Goal: Task Accomplishment & Management: Manage account settings

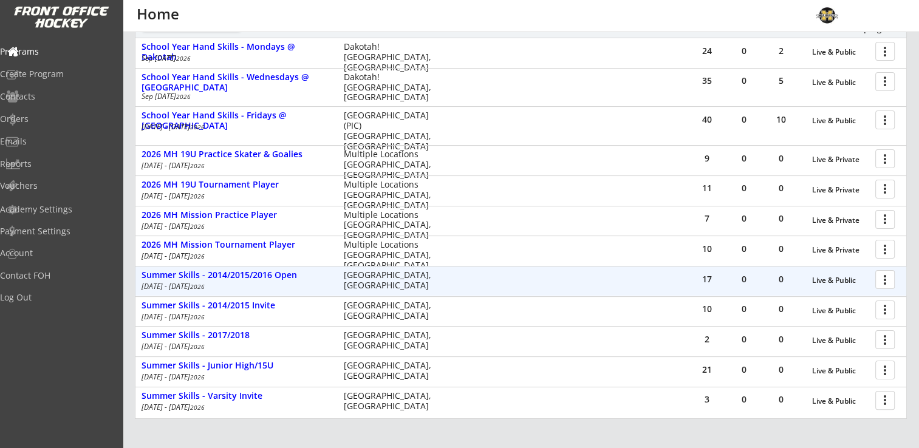
scroll to position [108, 0]
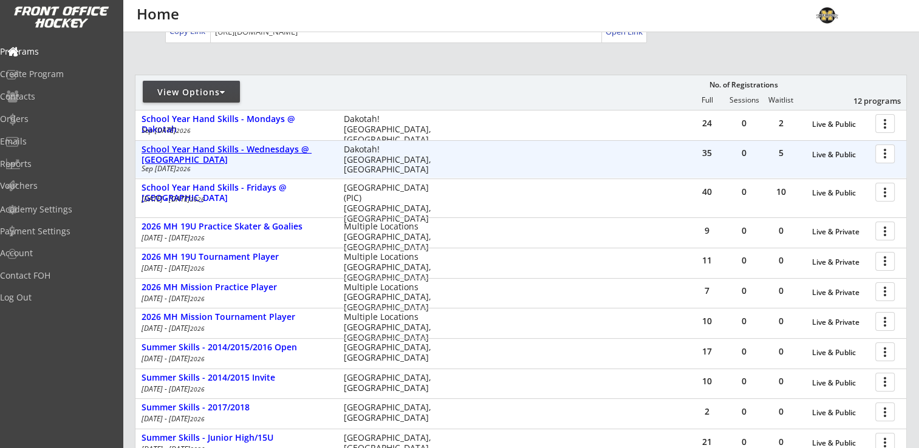
click at [258, 149] on div "School Year Hand Skills - Wednesdays @ [GEOGRAPHIC_DATA]" at bounding box center [236, 155] width 189 height 21
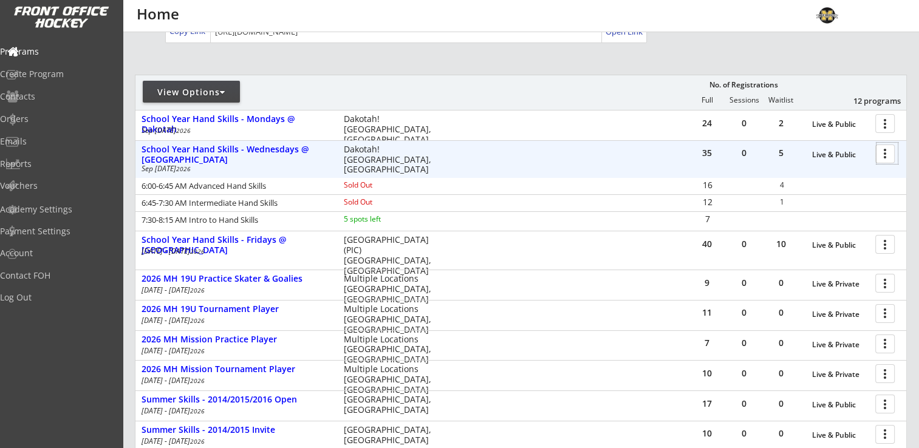
click at [889, 152] on div at bounding box center [886, 153] width 21 height 21
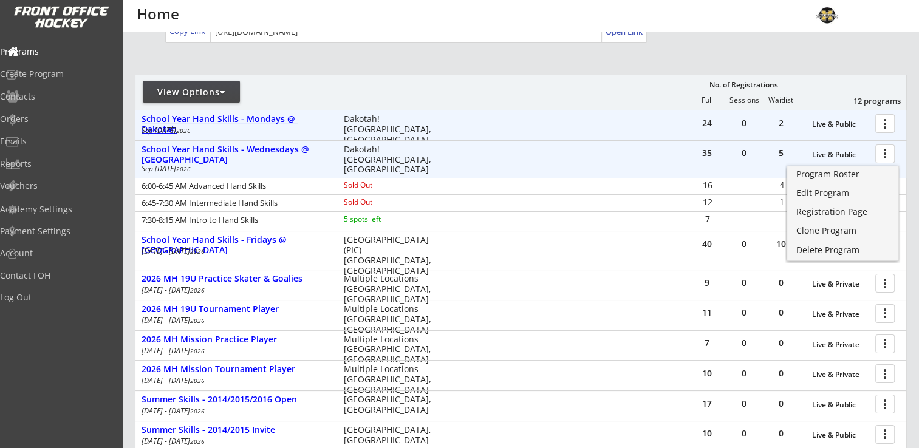
click at [224, 119] on div "School Year Hand Skills - Mondays @ Dakotah" at bounding box center [236, 124] width 189 height 21
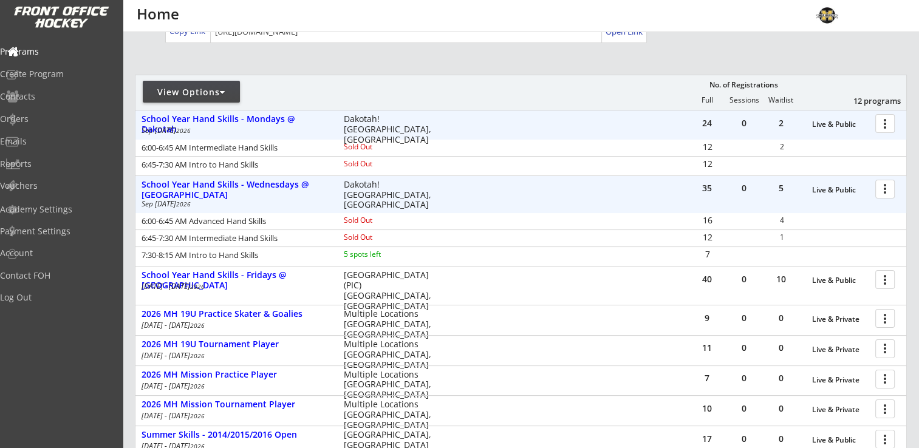
click at [889, 123] on div at bounding box center [886, 122] width 21 height 21
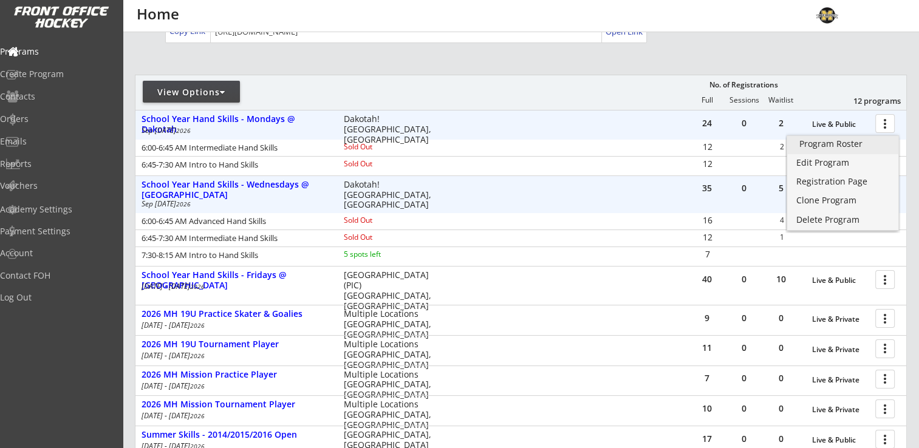
click at [845, 146] on div "Program Roster" at bounding box center [842, 144] width 87 height 9
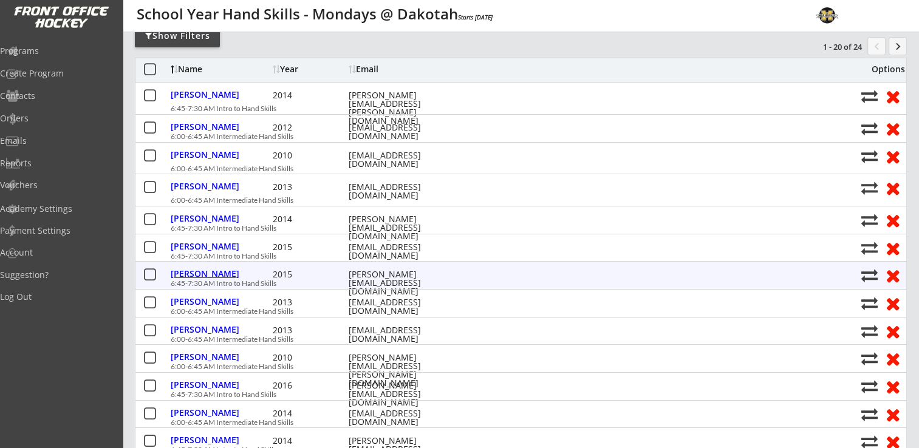
scroll to position [121, 0]
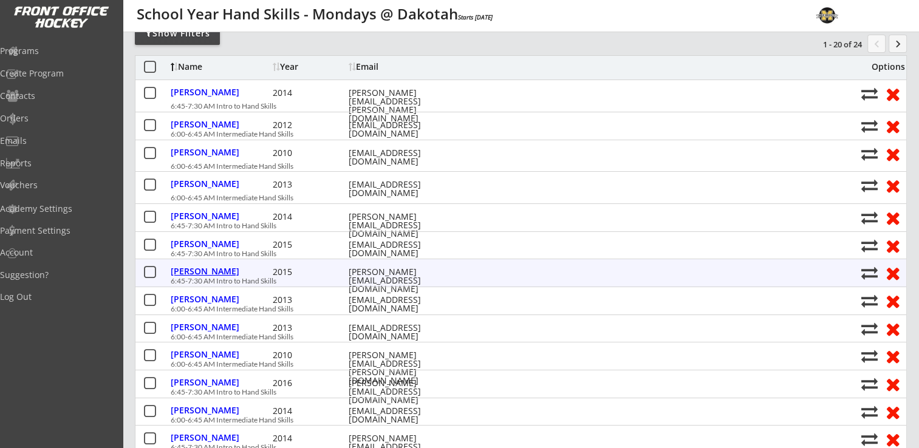
click at [210, 273] on div "Eklund, Jillian" at bounding box center [220, 271] width 99 height 9
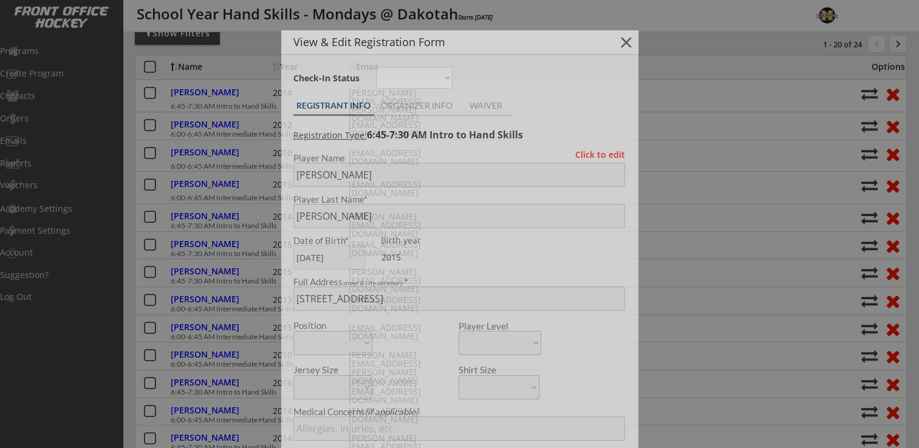
type input "Female"
type input "U8 Lakeville Advanced (Whitecaps)"
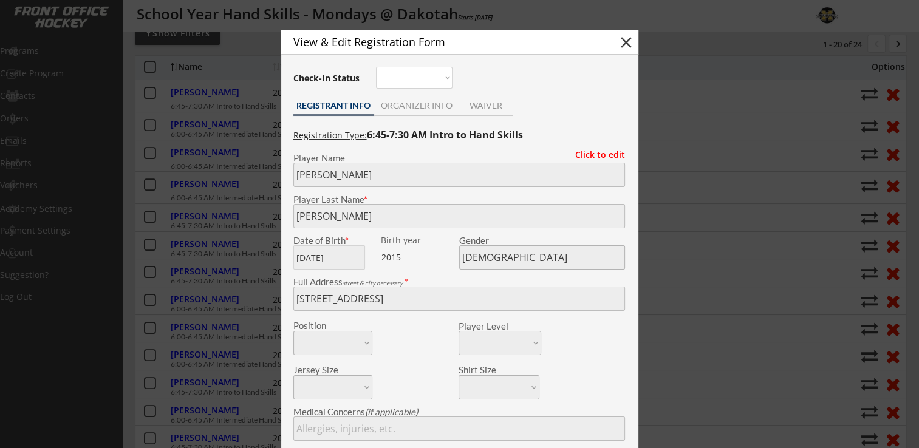
click at [624, 44] on button "close" at bounding box center [626, 42] width 18 height 18
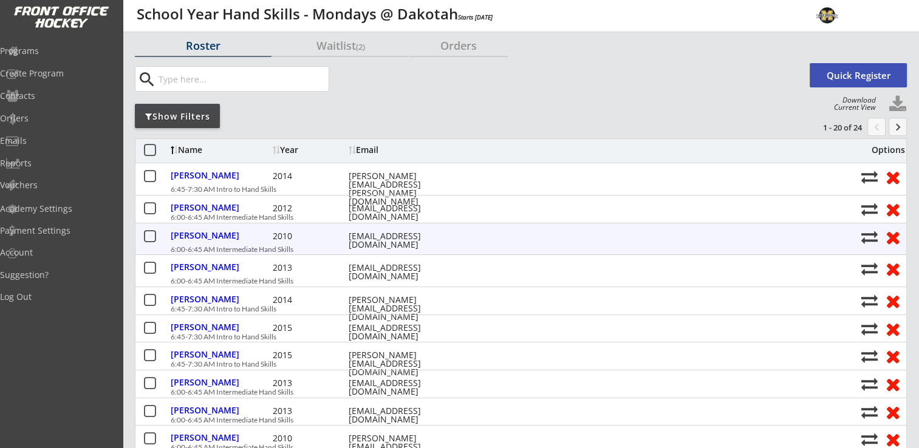
scroll to position [0, 0]
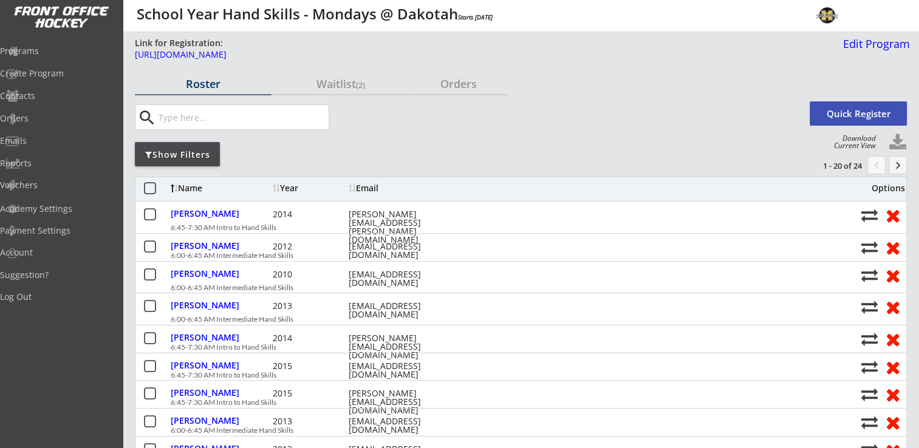
click at [372, 121] on div "search" at bounding box center [470, 117] width 671 height 26
click at [386, 123] on div "search" at bounding box center [470, 117] width 671 height 26
click at [58, 52] on div "Programs" at bounding box center [57, 51] width 109 height 9
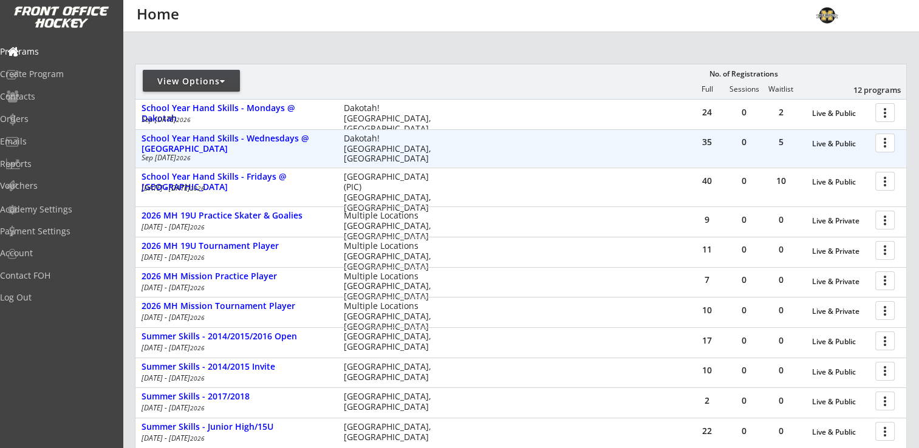
scroll to position [121, 0]
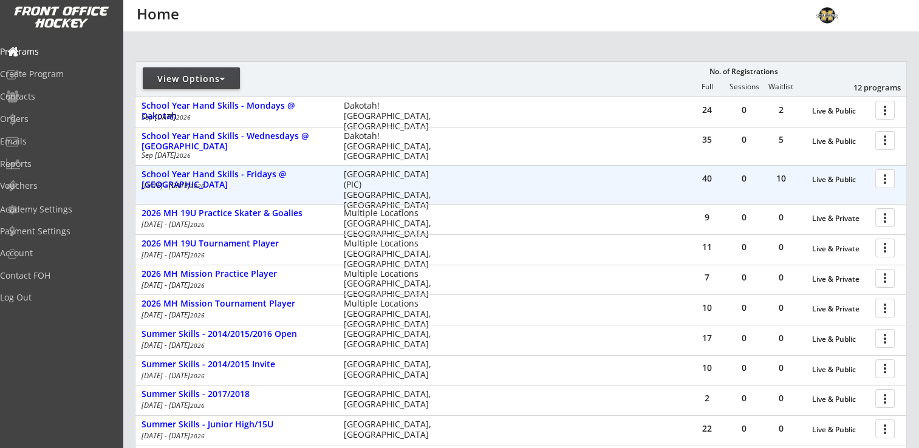
click at [883, 178] on div at bounding box center [886, 178] width 21 height 21
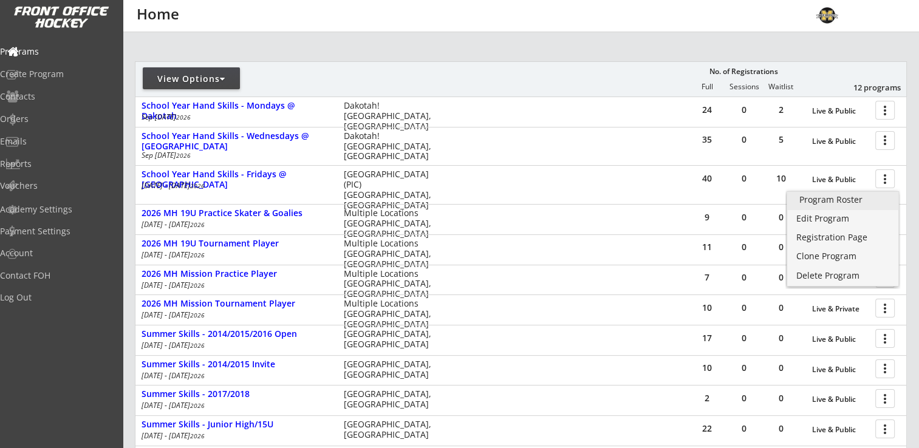
click at [838, 201] on div "Program Roster" at bounding box center [842, 200] width 87 height 9
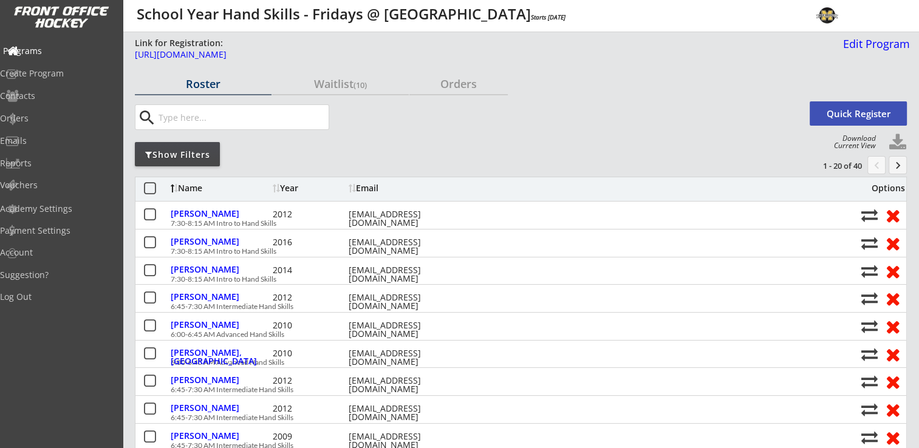
click at [55, 47] on div "Programs" at bounding box center [57, 51] width 109 height 9
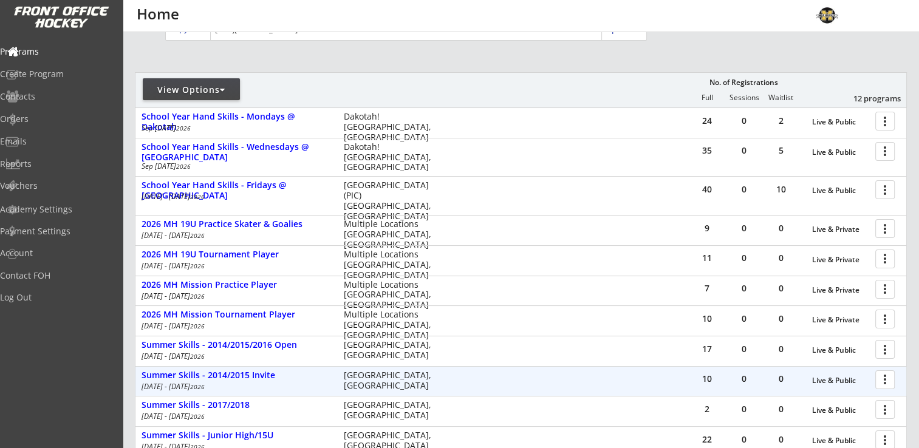
scroll to position [108, 0]
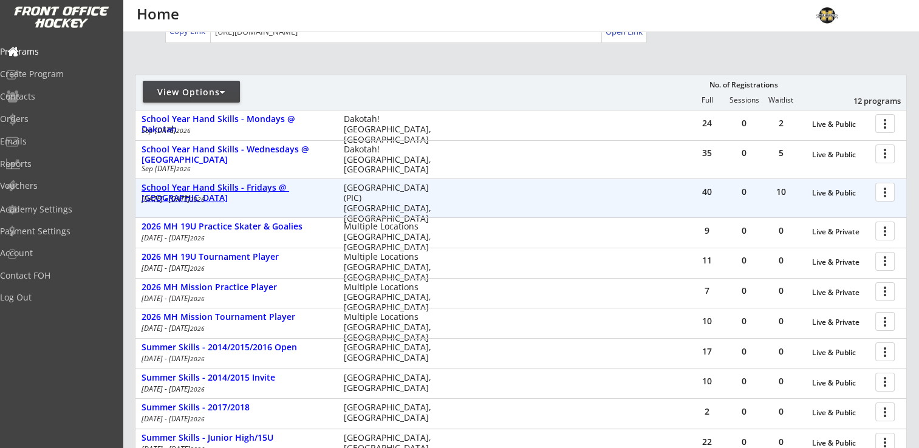
click at [282, 188] on div "School Year Hand Skills - Fridays @ [GEOGRAPHIC_DATA]" at bounding box center [236, 193] width 189 height 21
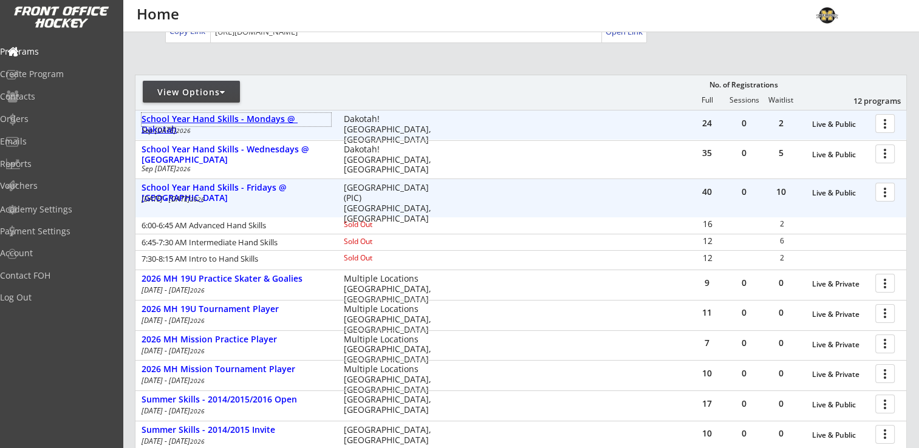
click at [309, 117] on div "School Year Hand Skills - Mondays @ Dakotah" at bounding box center [236, 124] width 189 height 21
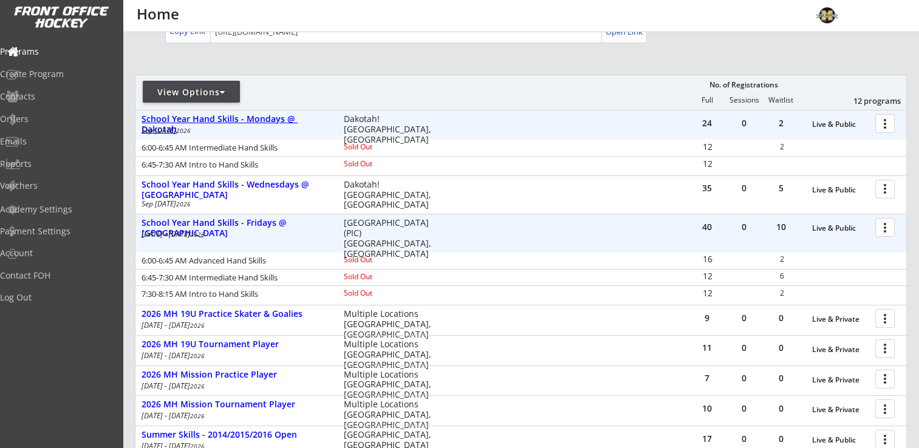
click at [309, 117] on div "School Year Hand Skills - Mondays @ Dakotah" at bounding box center [236, 124] width 189 height 21
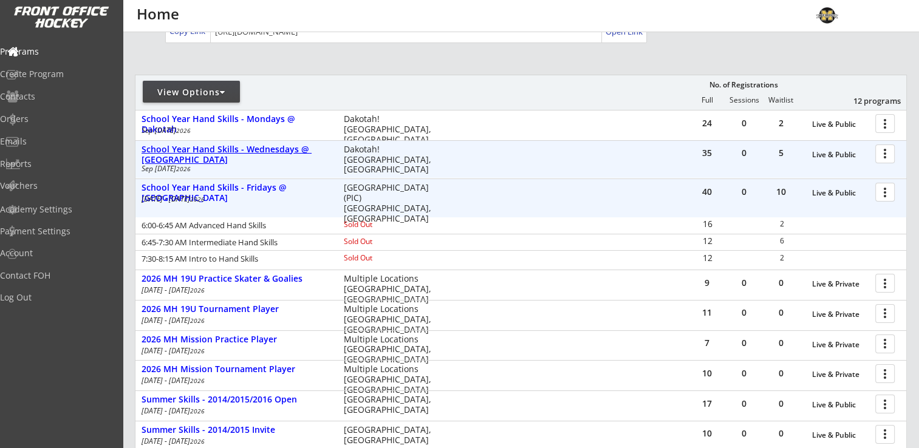
click at [264, 147] on div "School Year Hand Skills - Wednesdays @ [GEOGRAPHIC_DATA]" at bounding box center [236, 155] width 189 height 21
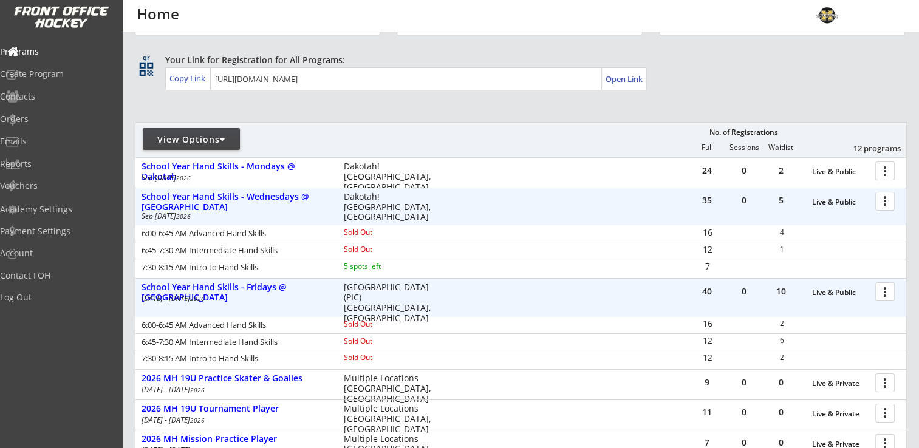
scroll to position [182, 0]
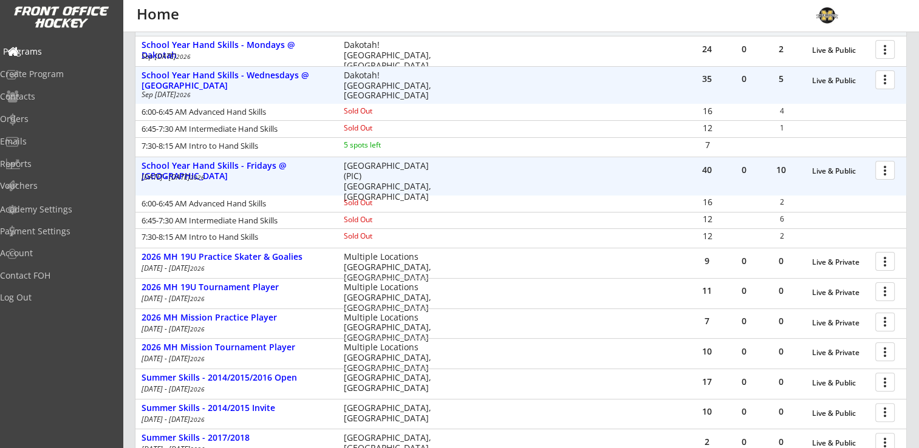
click at [43, 52] on div "Programs" at bounding box center [57, 51] width 109 height 9
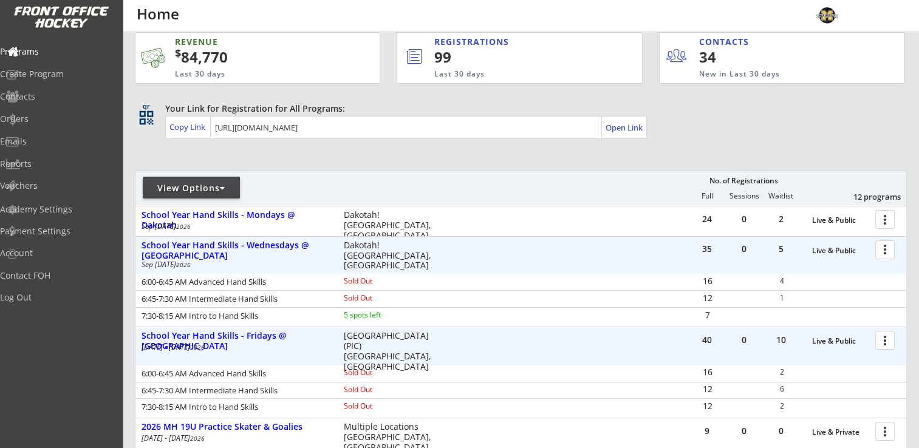
scroll to position [0, 0]
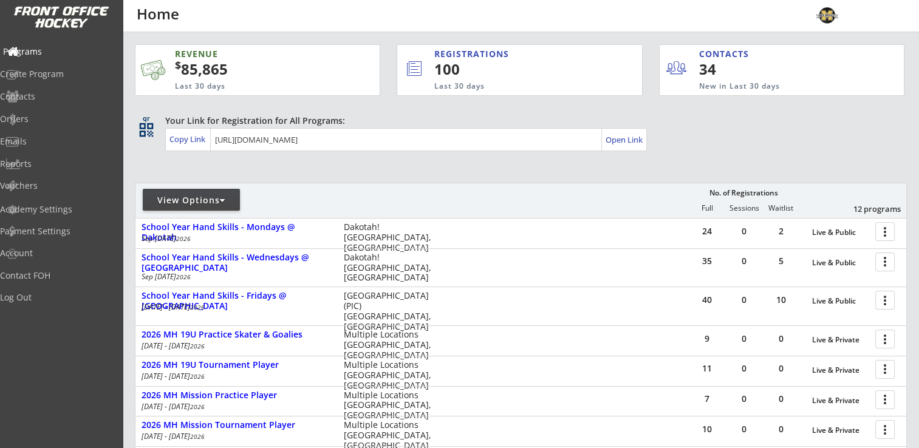
click at [45, 50] on div "Programs" at bounding box center [57, 51] width 109 height 9
click at [56, 50] on div "Programs" at bounding box center [57, 51] width 109 height 9
click at [49, 115] on div "Orders" at bounding box center [57, 119] width 109 height 9
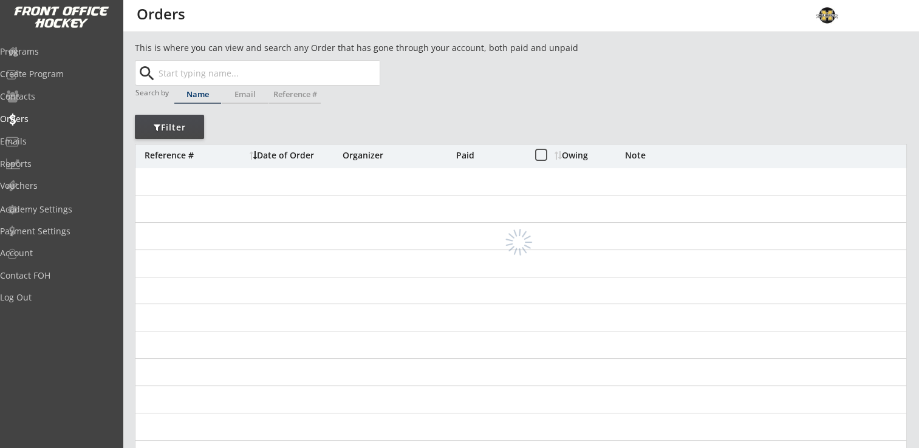
click at [225, 67] on input "text" at bounding box center [267, 73] width 223 height 24
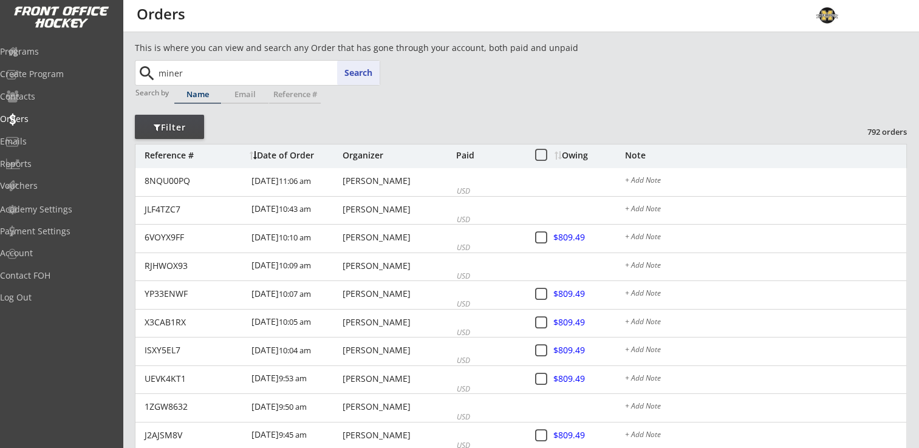
type input "miner"
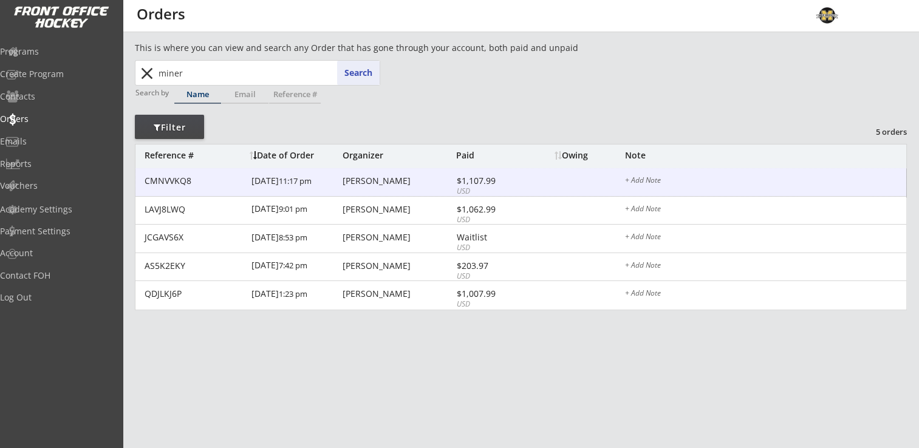
click at [350, 187] on div "CMNVVKQ8 5/31/25 11:17 pm Jeri Miner $1,107.99 USD + Add Note" at bounding box center [520, 182] width 771 height 29
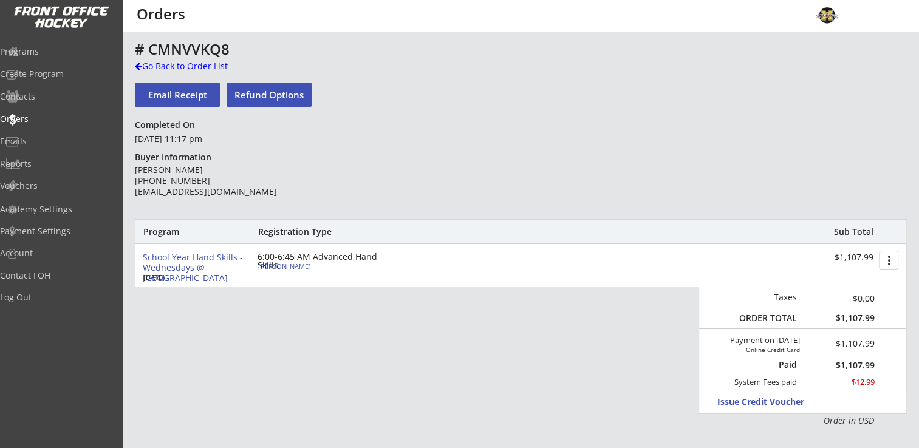
click at [269, 264] on div "Jaelyn Miner" at bounding box center [325, 266] width 135 height 7
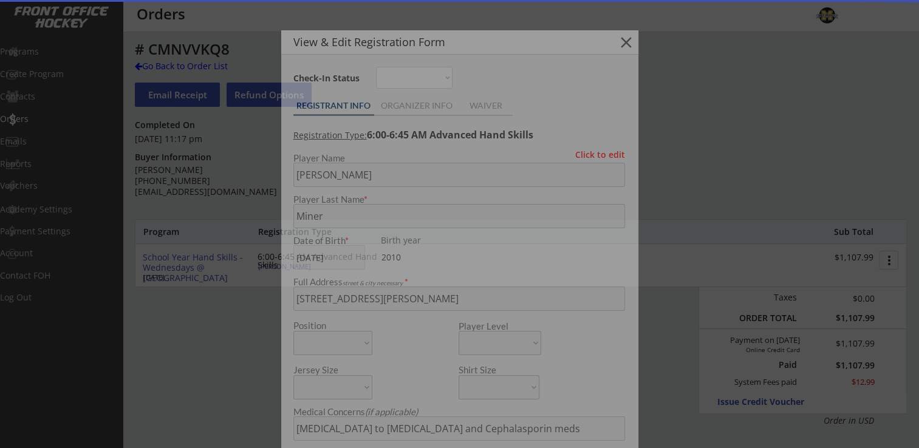
type input "[DEMOGRAPHIC_DATA]"
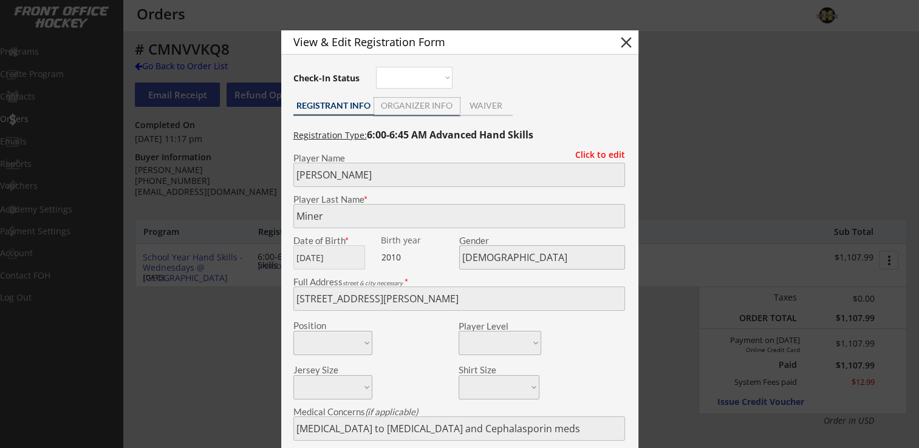
click at [421, 107] on div "ORGANIZER INFO" at bounding box center [417, 105] width 86 height 9
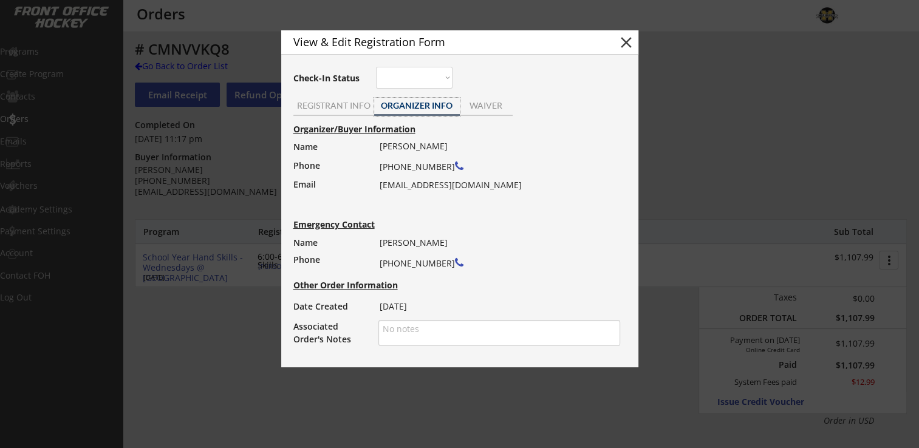
click at [624, 38] on button "close" at bounding box center [626, 42] width 18 height 18
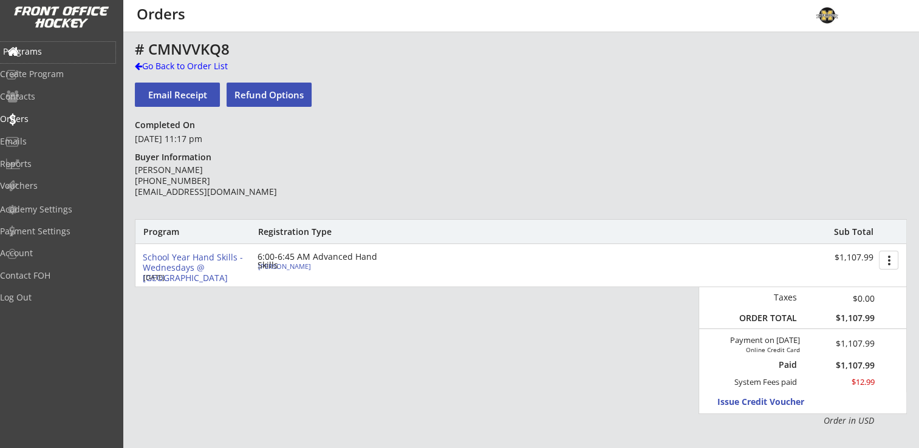
click at [46, 57] on div "Programs" at bounding box center [57, 52] width 115 height 21
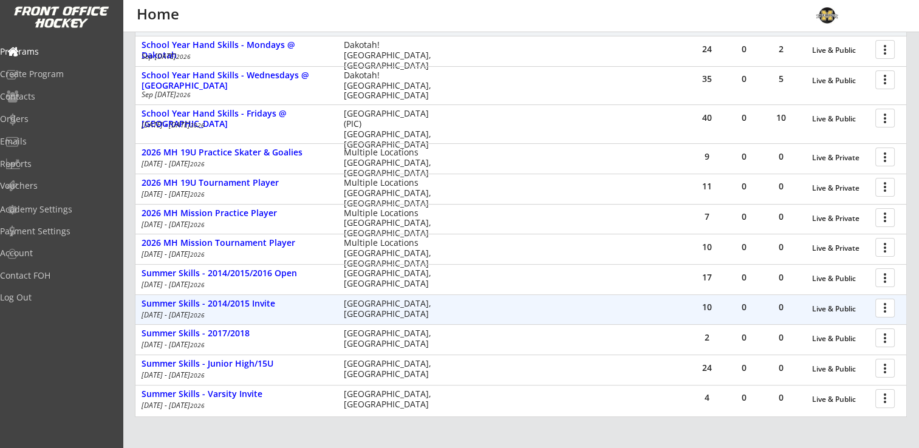
scroll to position [290, 0]
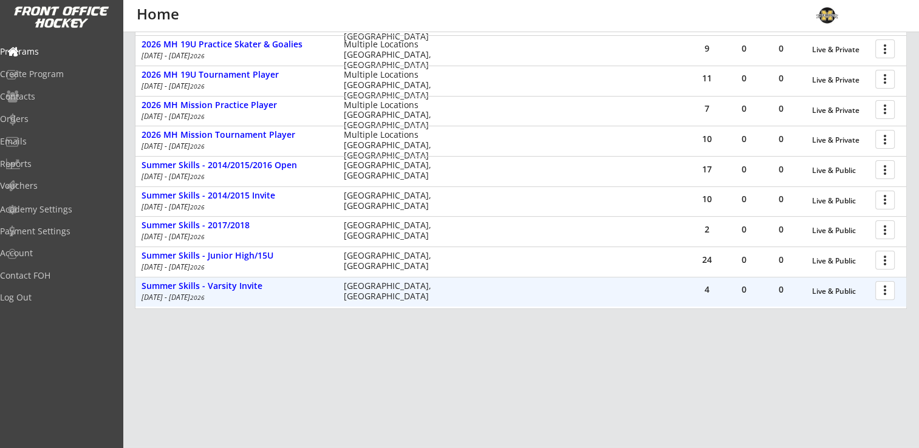
click at [881, 290] on div at bounding box center [886, 289] width 21 height 21
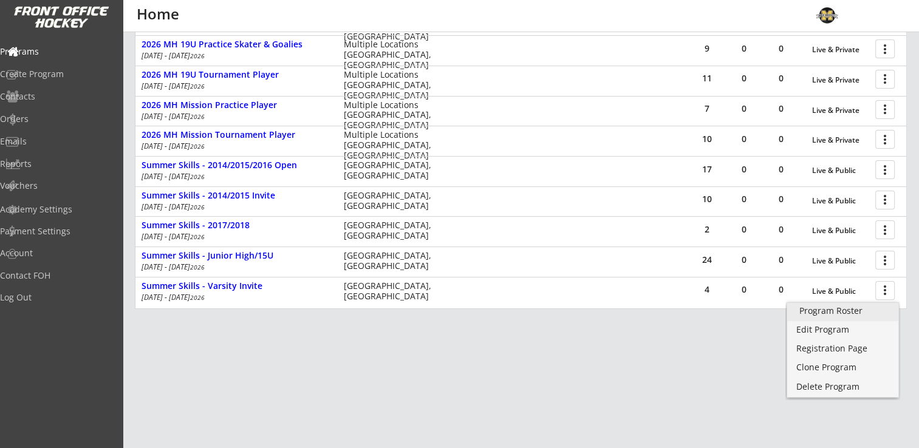
click at [867, 310] on div "Program Roster" at bounding box center [842, 311] width 87 height 9
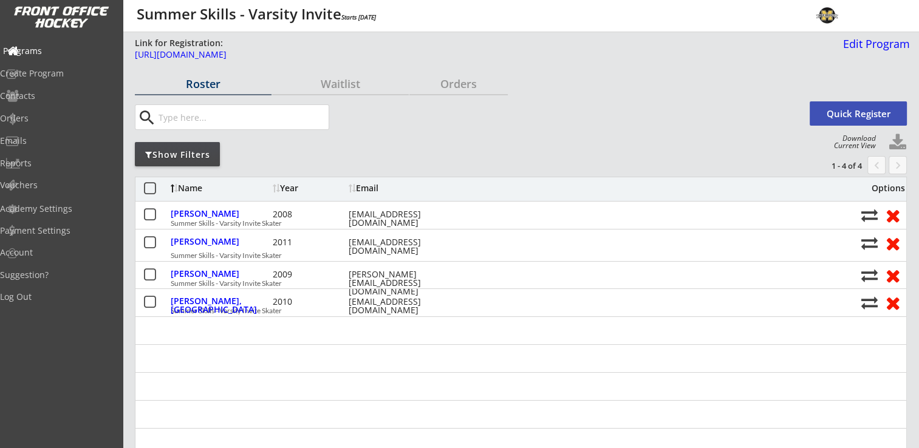
click at [49, 57] on div "Programs" at bounding box center [57, 51] width 115 height 21
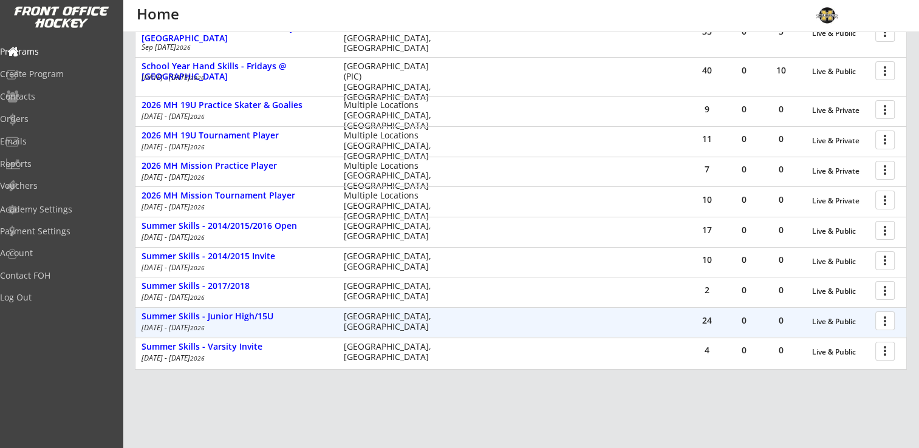
scroll to position [290, 0]
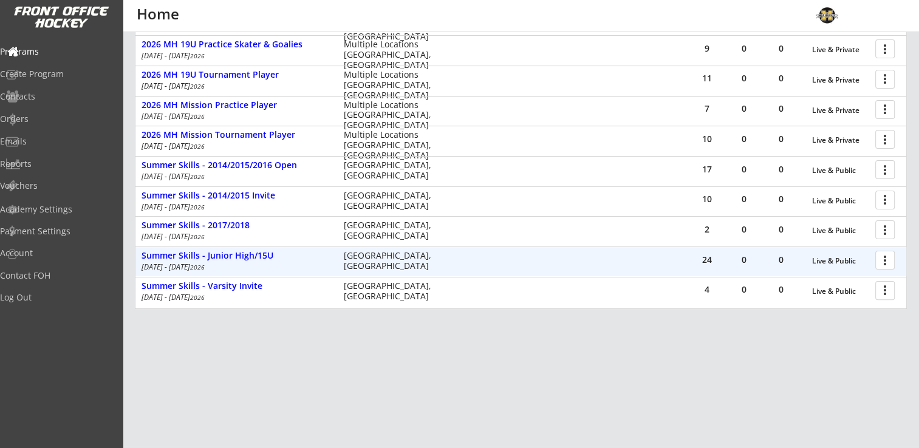
click at [880, 256] on div at bounding box center [886, 259] width 21 height 21
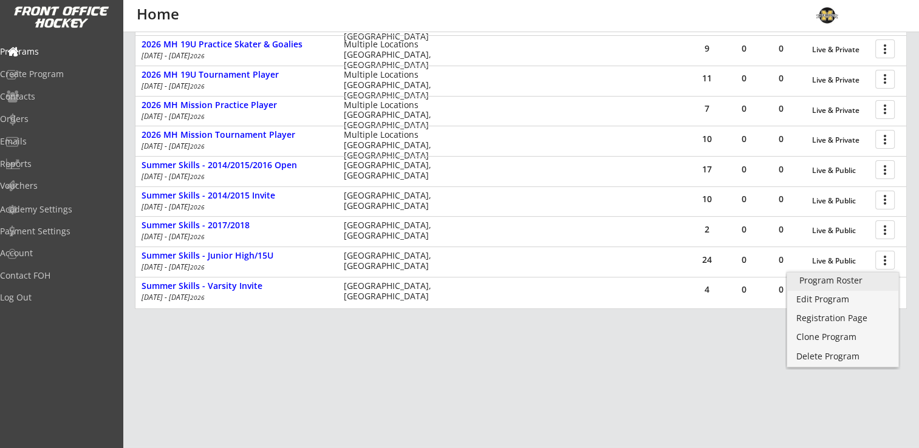
click at [846, 276] on div "Program Roster" at bounding box center [842, 280] width 87 height 9
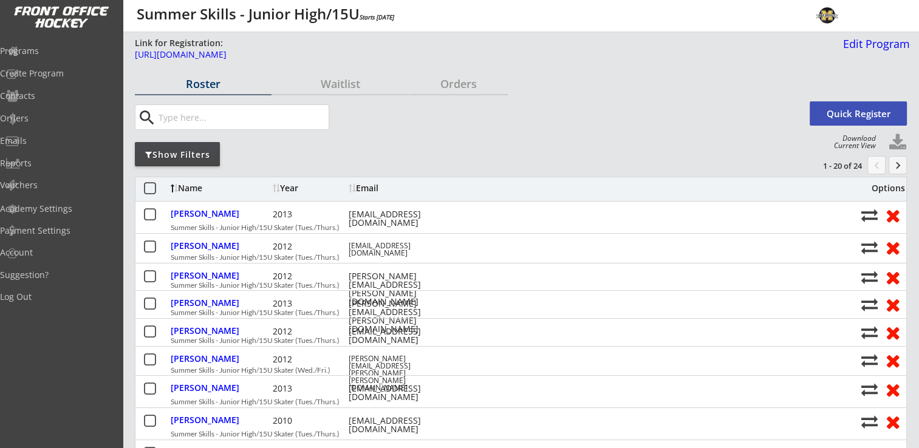
click at [893, 163] on button "keyboard_arrow_right" at bounding box center [898, 165] width 18 height 18
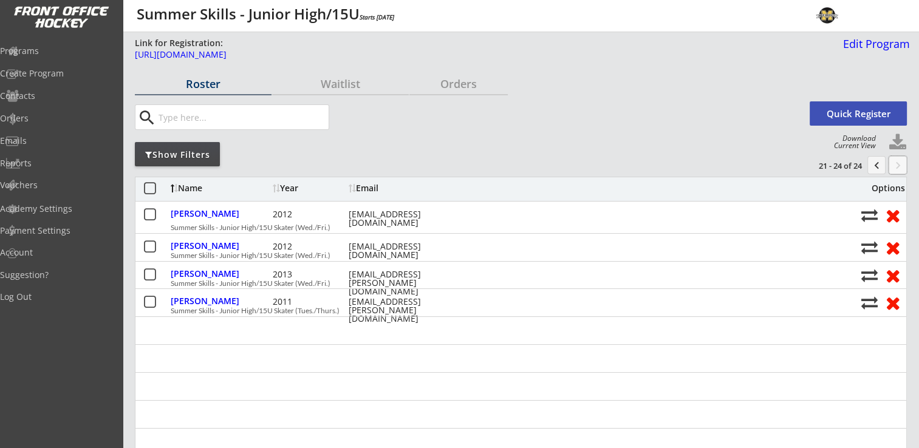
click at [197, 79] on div "Roster" at bounding box center [203, 83] width 137 height 11
click at [872, 164] on button "chevron_left" at bounding box center [876, 165] width 18 height 18
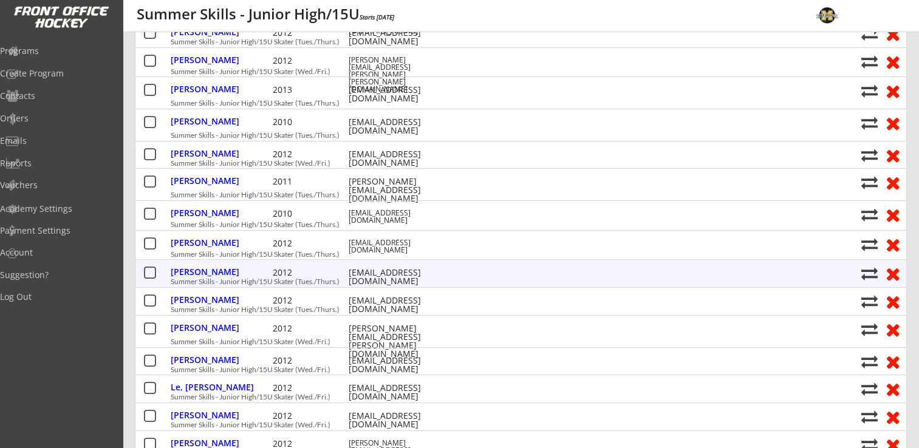
scroll to position [304, 0]
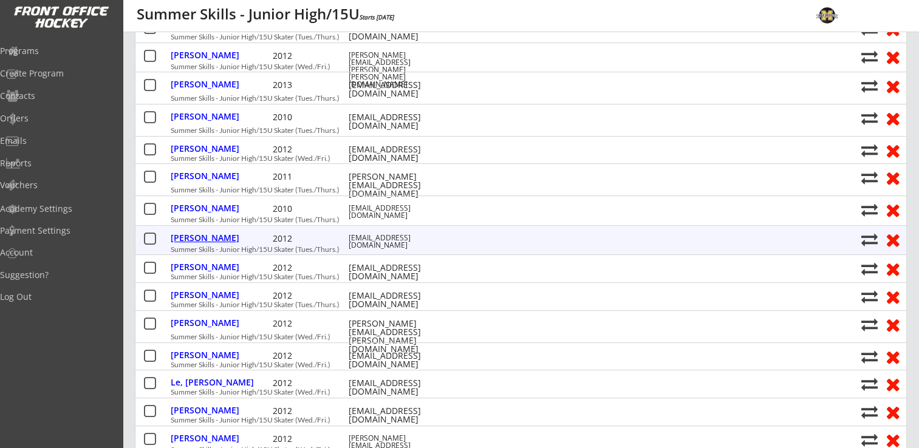
click at [192, 240] on div "Greaves, Ava" at bounding box center [220, 238] width 99 height 9
select select ""Adult Small""
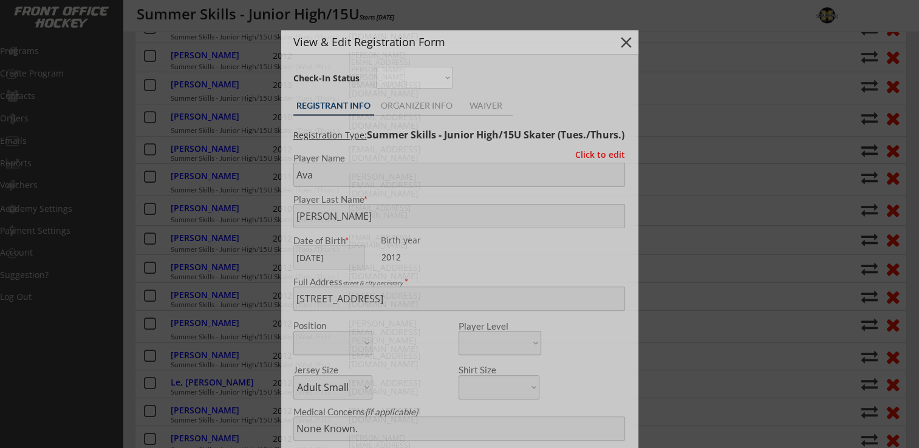
type input "Female"
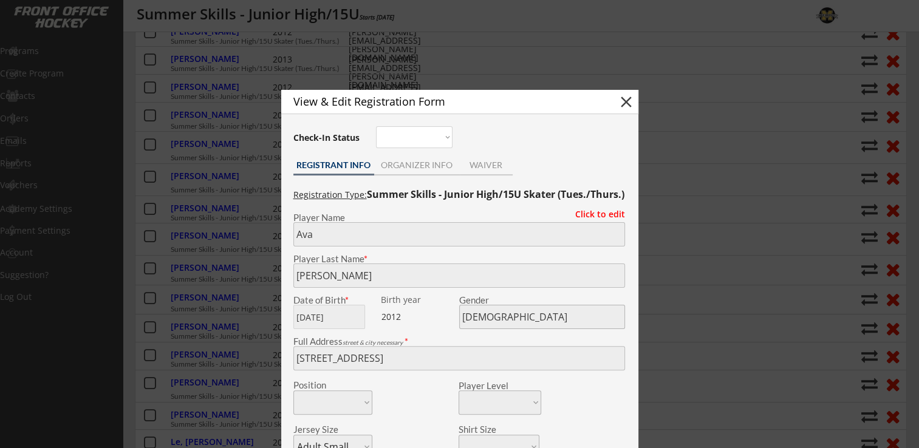
scroll to position [182, 0]
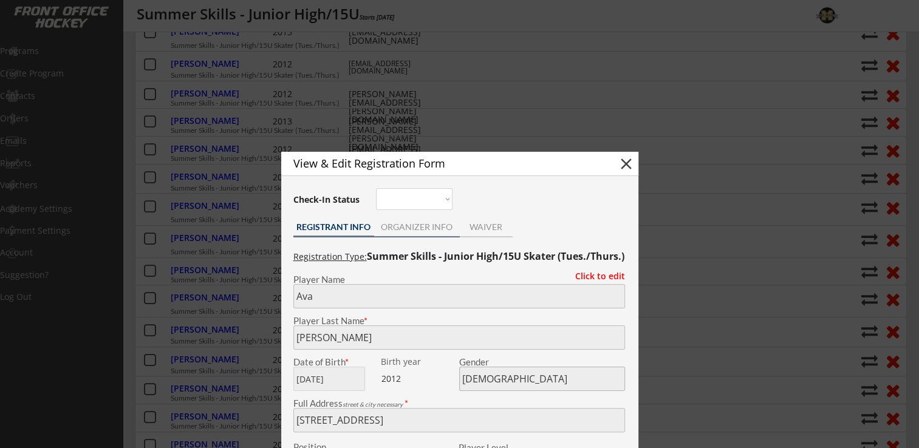
click at [440, 225] on div "ORGANIZER INFO" at bounding box center [417, 227] width 86 height 9
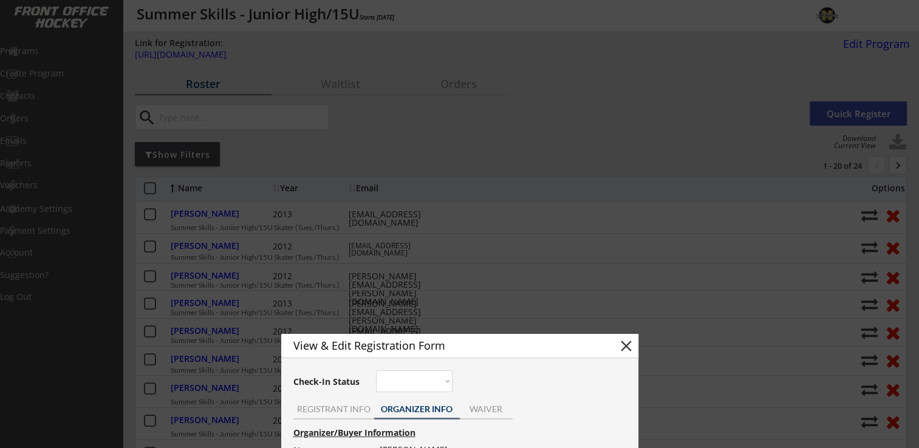
scroll to position [0, 0]
click at [555, 145] on div at bounding box center [459, 224] width 919 height 448
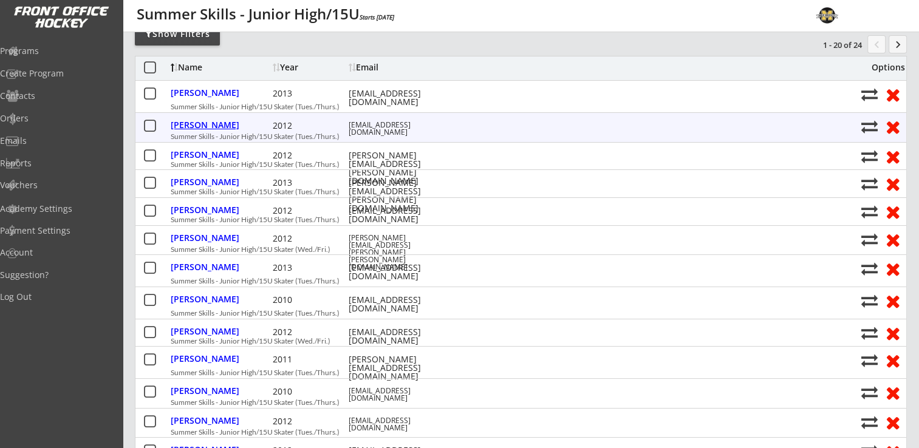
scroll to position [182, 0]
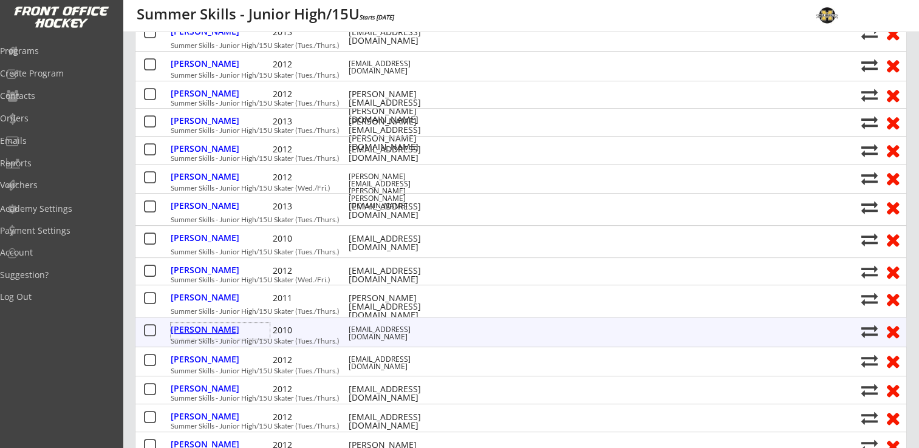
click at [199, 335] on div "Greaves, Elsie" at bounding box center [220, 331] width 99 height 16
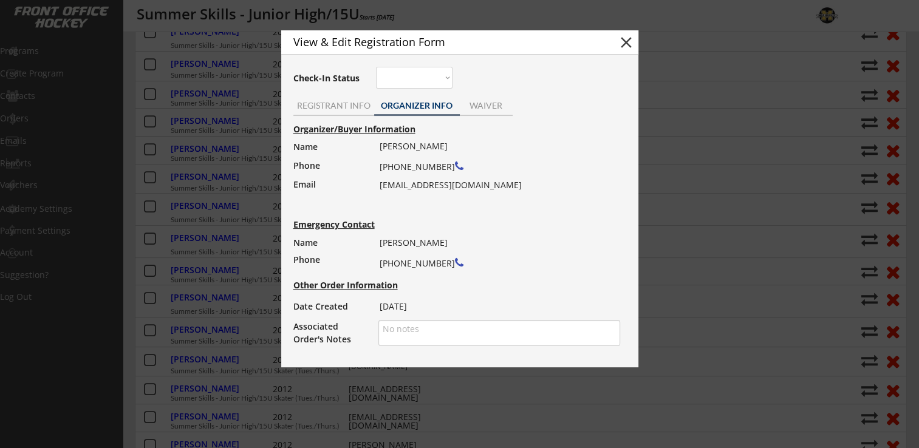
click at [377, 188] on div "Organizer/Buyer Information Name Phone Email Marjane Khazraeinazmpour (612) 275…" at bounding box center [459, 234] width 345 height 227
drag, startPoint x: 380, startPoint y: 186, endPoint x: 603, endPoint y: 187, distance: 223.5
click at [603, 187] on div "Marjane Khazraeinazmpour (612) 275-0777 marjane.khazraeinazmpour@minneapolismn.…" at bounding box center [496, 166] width 233 height 56
drag, startPoint x: 603, startPoint y: 187, endPoint x: 518, endPoint y: 182, distance: 85.2
copy div "marjane.khazraeinazmpour@minneapolismn.gov"
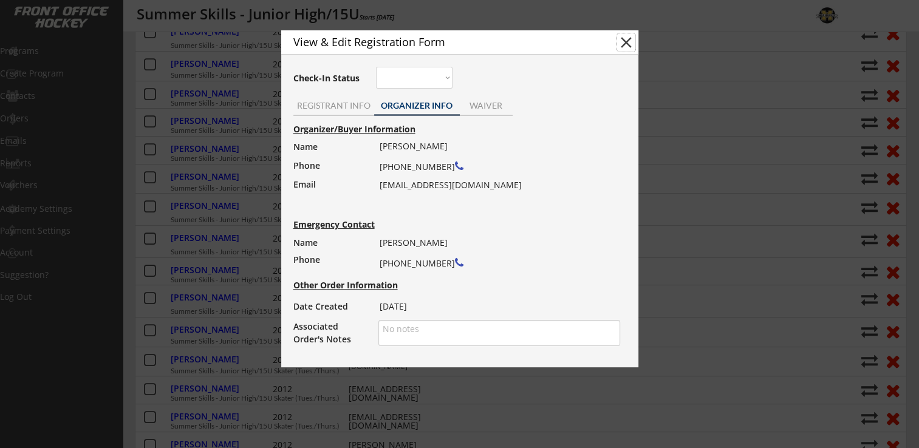
click at [619, 41] on button "close" at bounding box center [626, 42] width 18 height 18
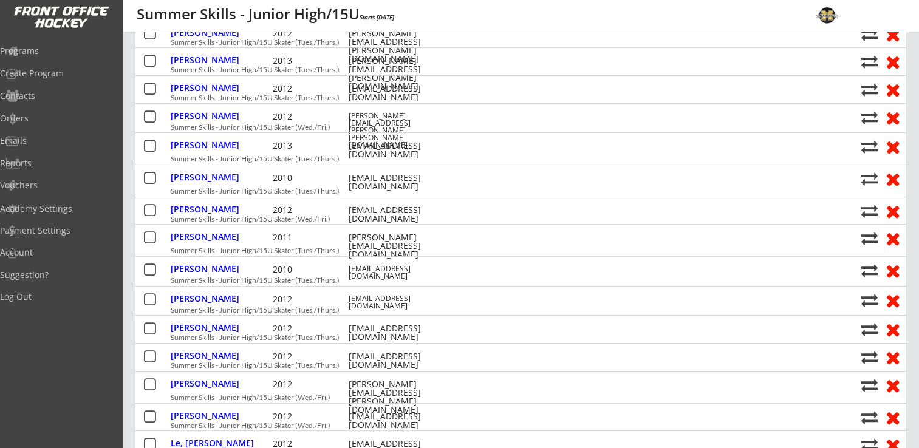
scroll to position [0, 0]
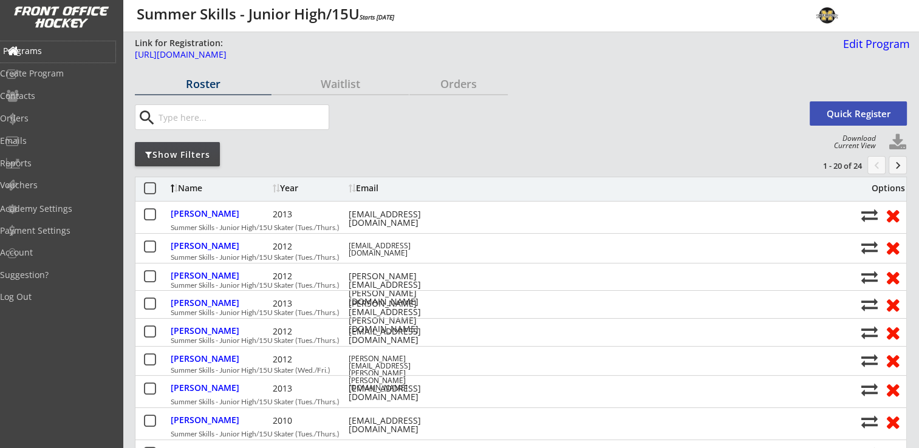
click at [52, 55] on div "Programs" at bounding box center [57, 51] width 109 height 9
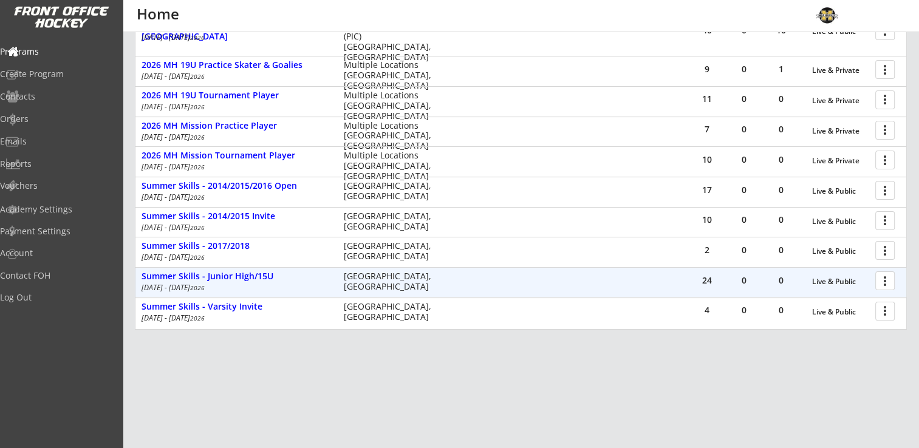
scroll to position [290, 0]
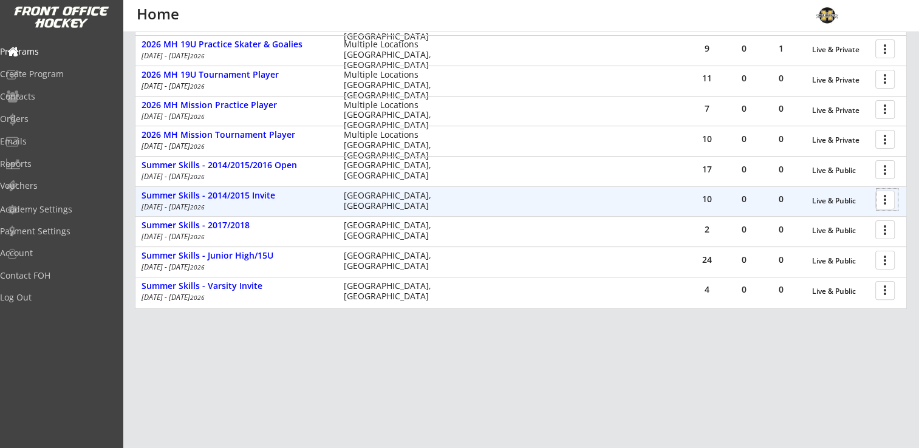
click at [886, 202] on div at bounding box center [886, 199] width 21 height 21
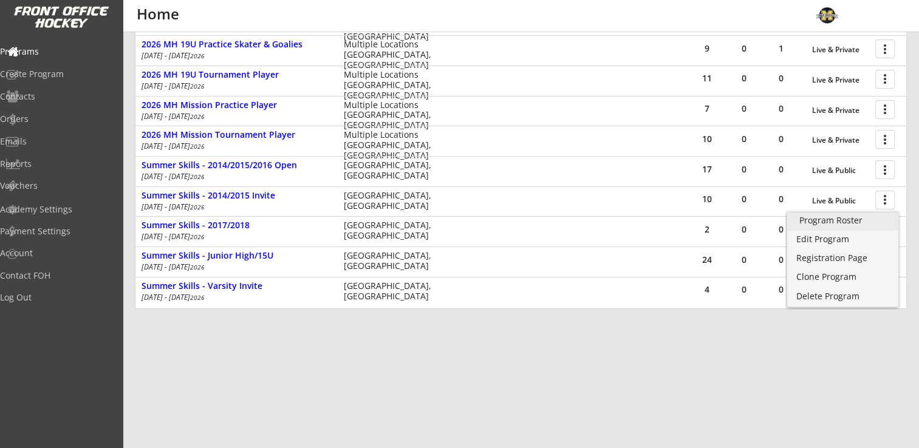
click at [839, 221] on div "Program Roster" at bounding box center [842, 220] width 87 height 9
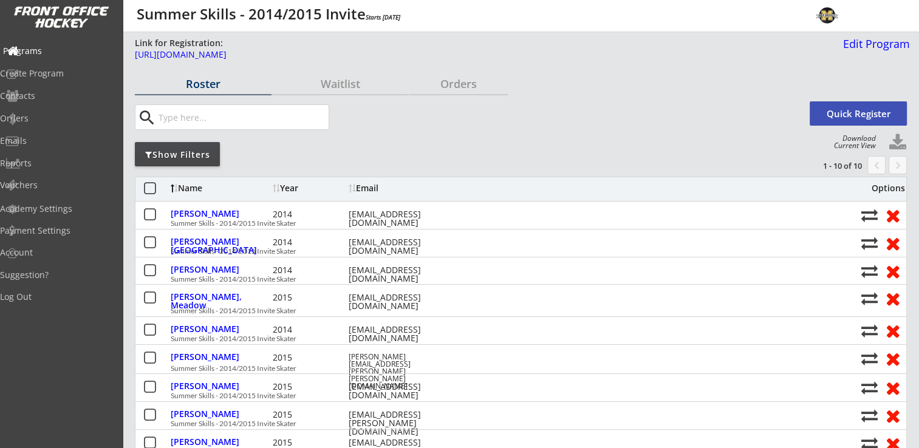
click at [44, 53] on div "Programs" at bounding box center [57, 51] width 109 height 9
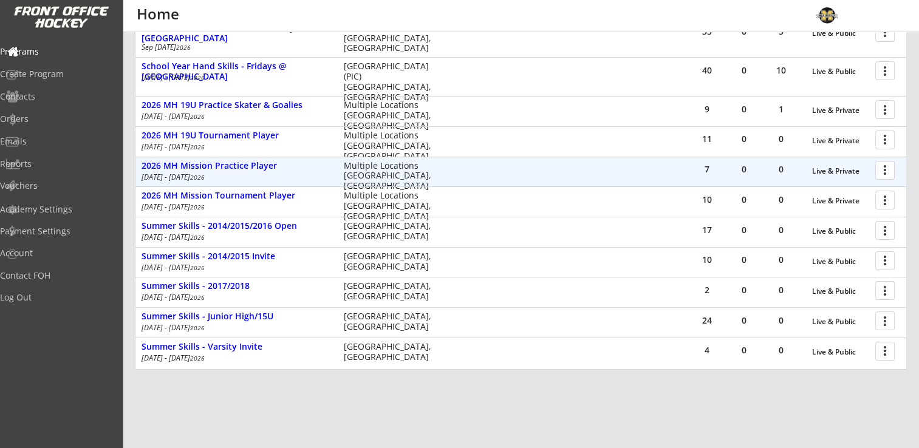
scroll to position [169, 0]
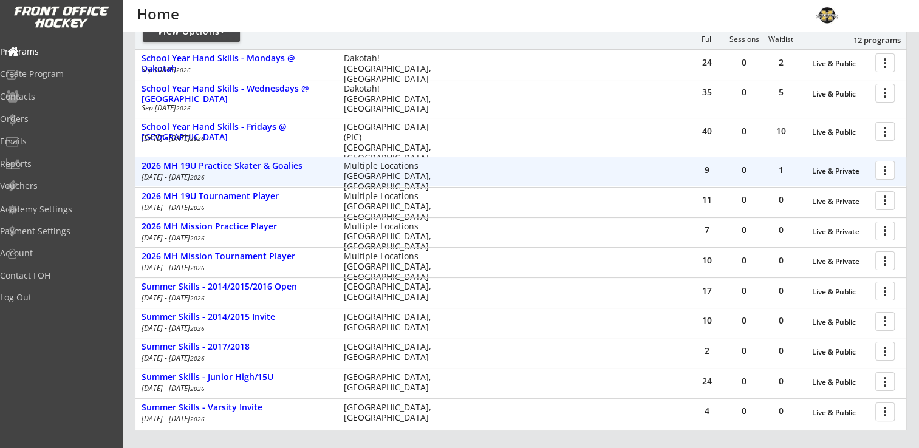
click at [885, 172] on div at bounding box center [886, 169] width 21 height 21
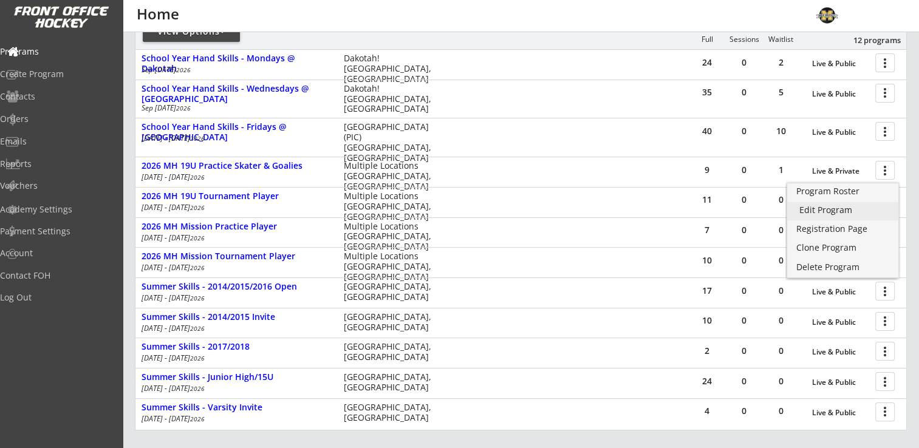
click at [836, 213] on div "Edit Program" at bounding box center [842, 210] width 87 height 9
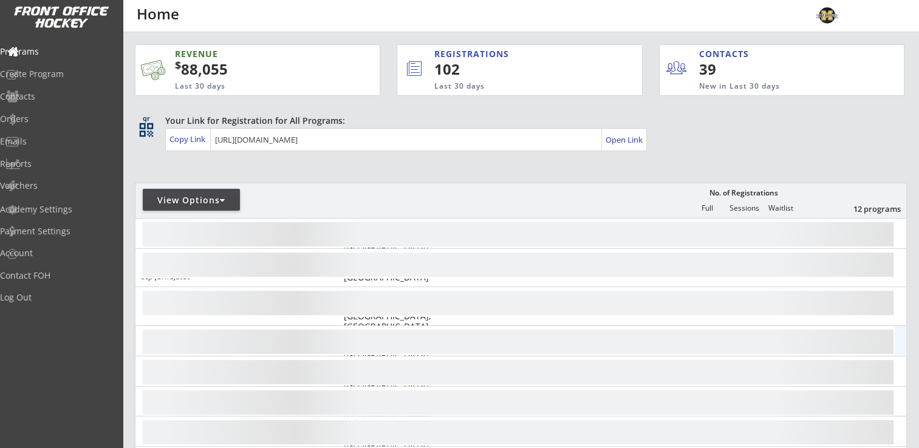
scroll to position [121, 0]
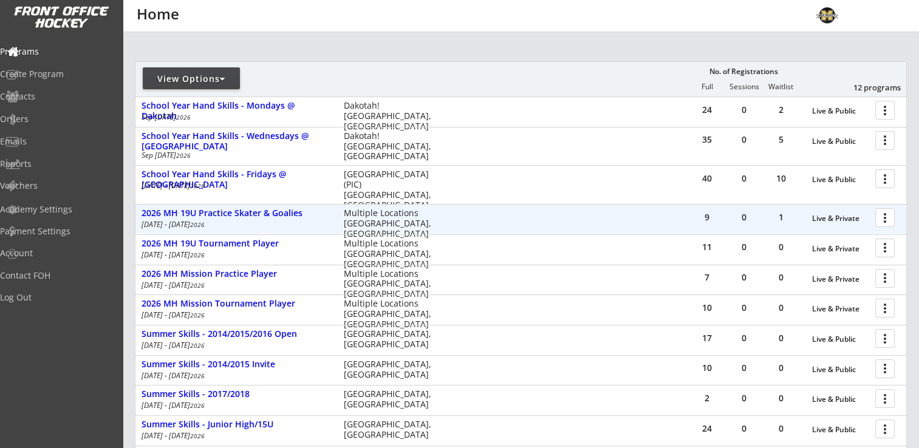
click at [886, 214] on div at bounding box center [886, 216] width 21 height 21
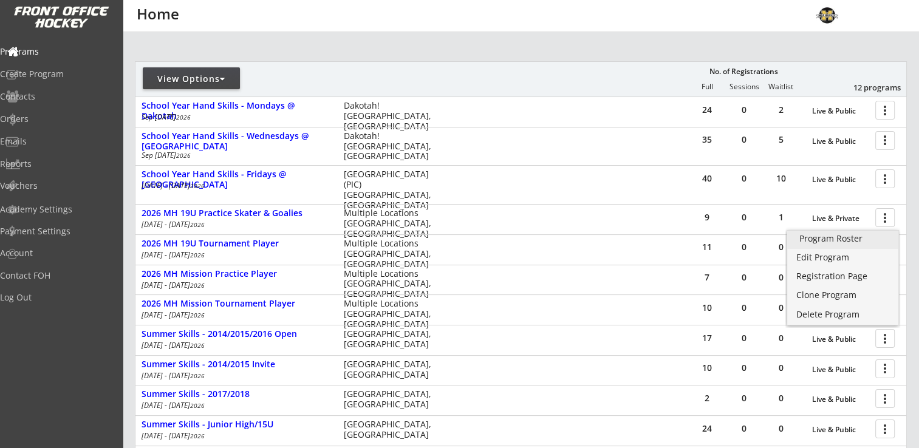
click at [833, 237] on div "Program Roster" at bounding box center [842, 238] width 87 height 9
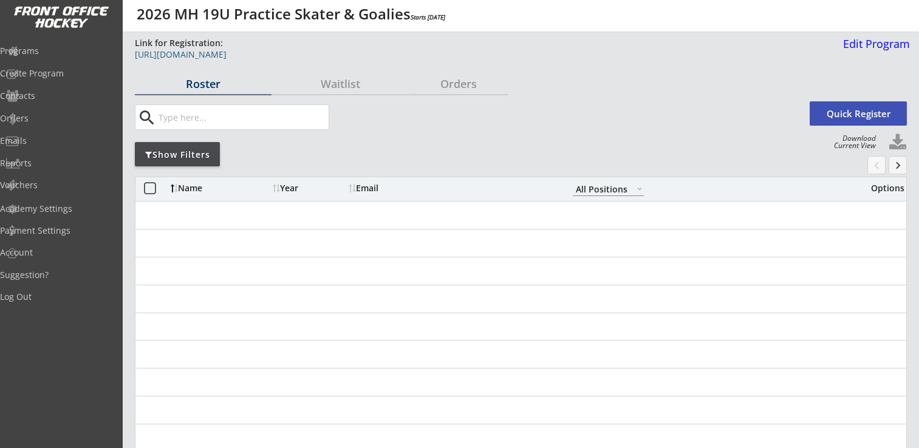
select select ""All Positions""
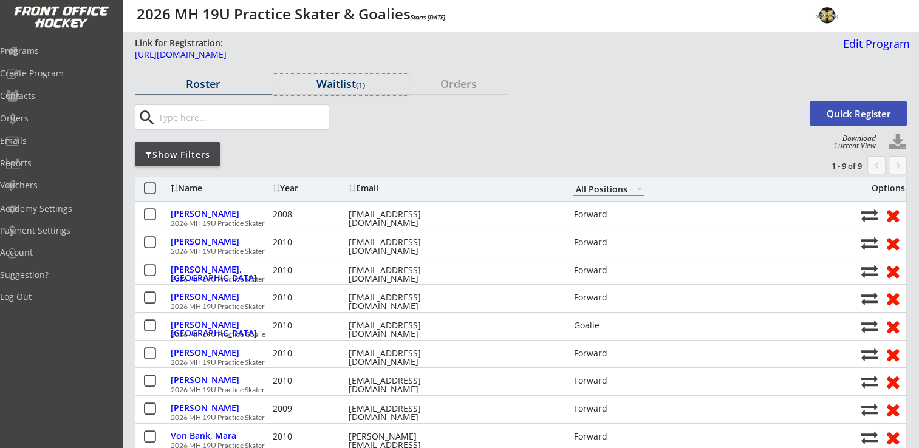
click at [337, 79] on div "Waitlist (1)" at bounding box center [340, 83] width 137 height 11
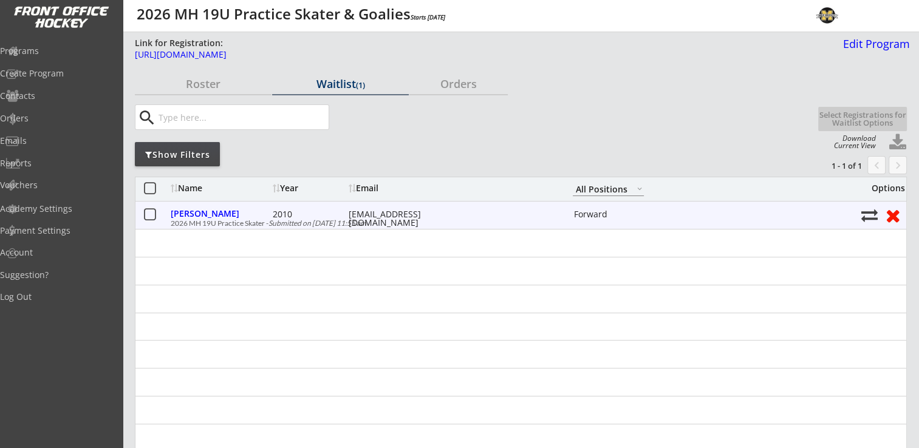
click at [896, 214] on button at bounding box center [892, 215] width 22 height 19
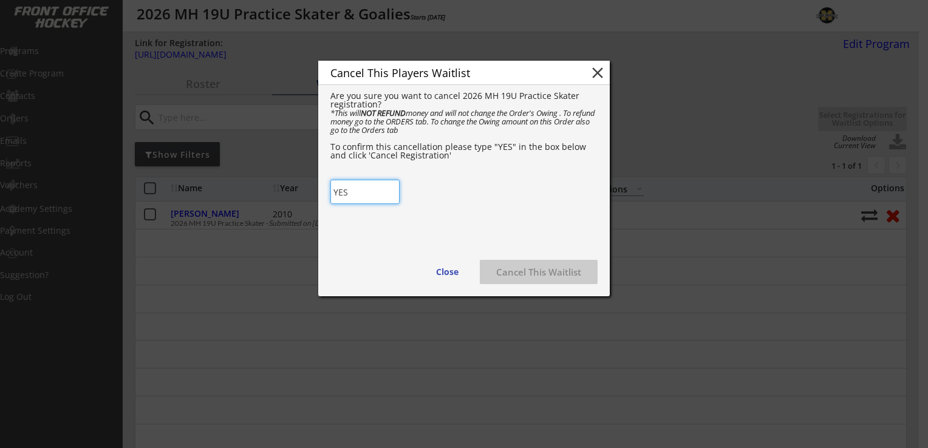
type input "YES"
click at [459, 206] on div "Cancel This Players Waitlist close Are you sure you want to cancel 2026 MH 19U …" at bounding box center [464, 179] width 292 height 236
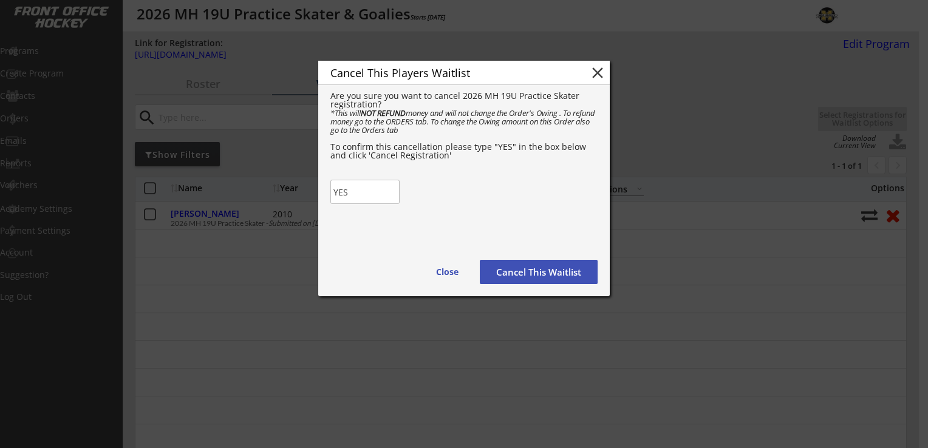
click at [525, 271] on button "Cancel This Waitlist" at bounding box center [539, 272] width 118 height 24
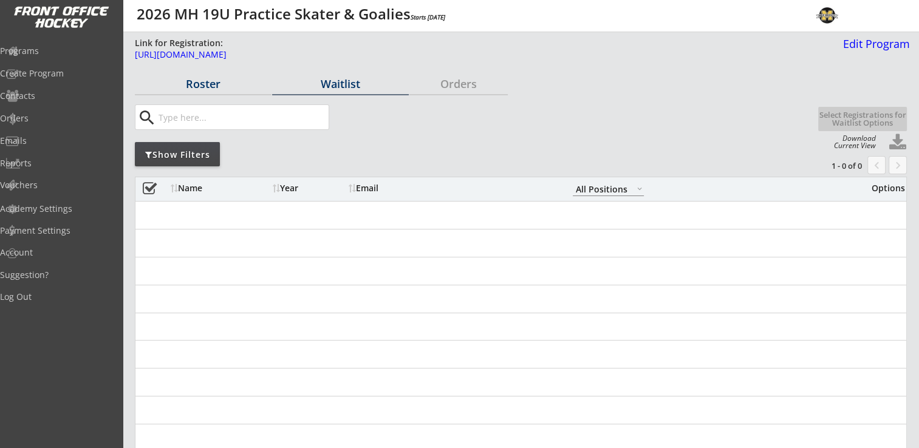
click at [211, 74] on div "Roster" at bounding box center [203, 84] width 137 height 21
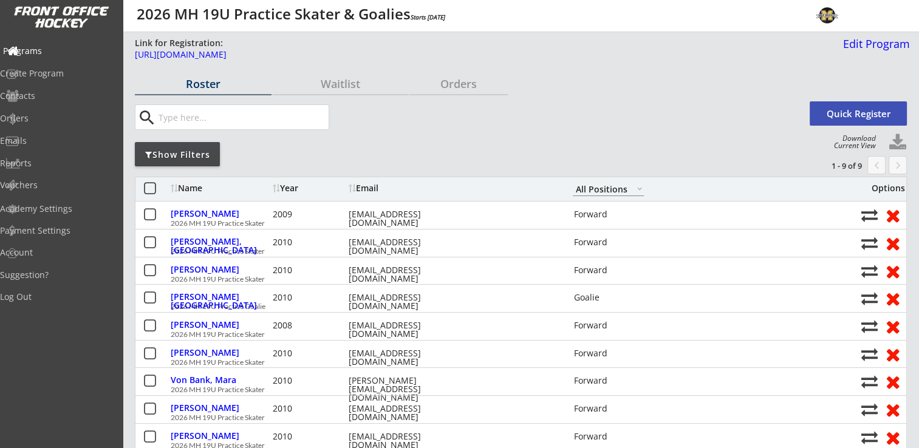
click at [56, 53] on div "Programs" at bounding box center [57, 51] width 109 height 9
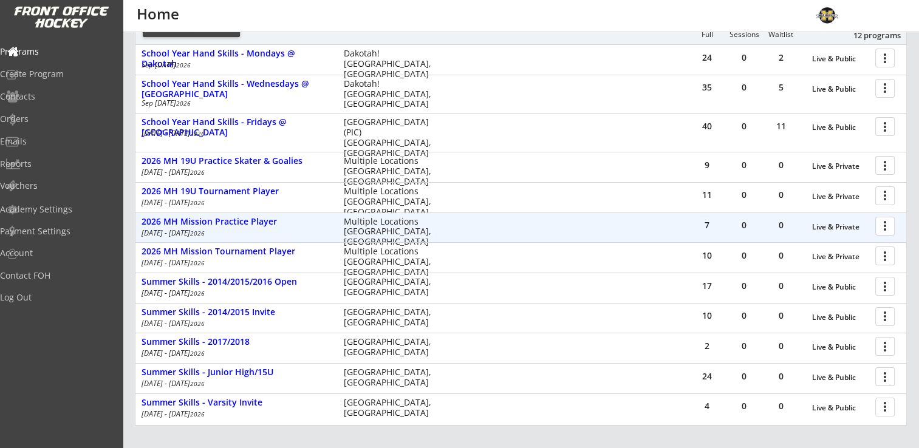
scroll to position [182, 0]
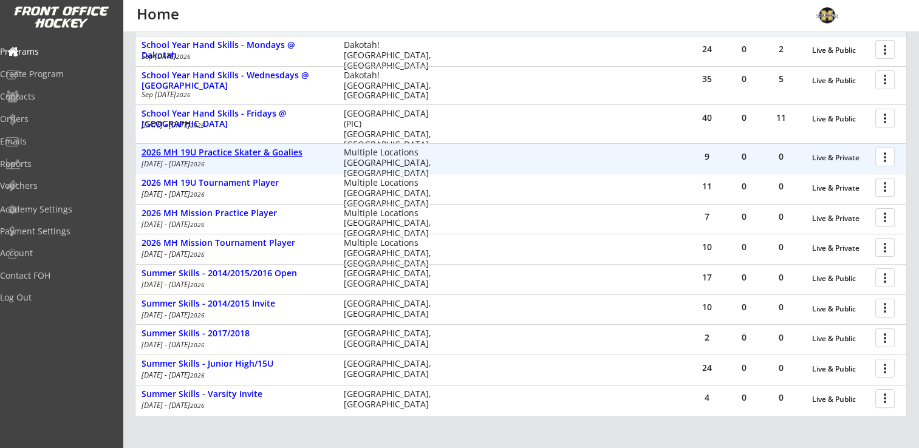
click at [251, 157] on div "2026 MH 19U Practice Skater & Goalies" at bounding box center [236, 153] width 189 height 10
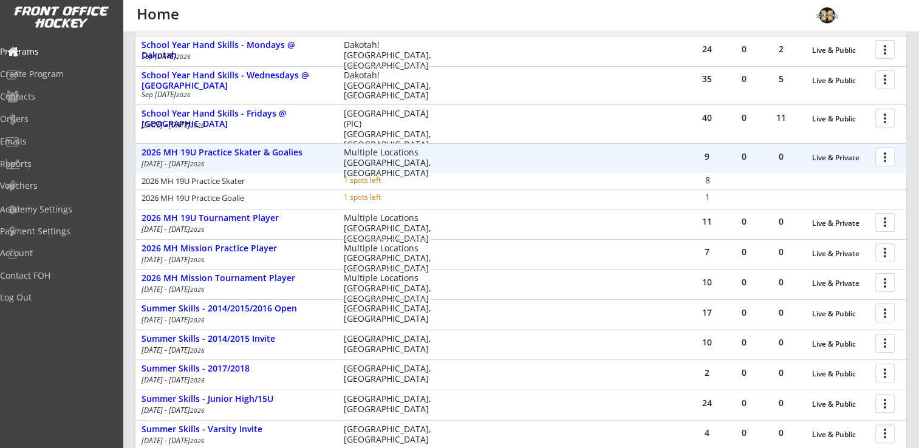
click at [890, 154] on div at bounding box center [886, 156] width 21 height 21
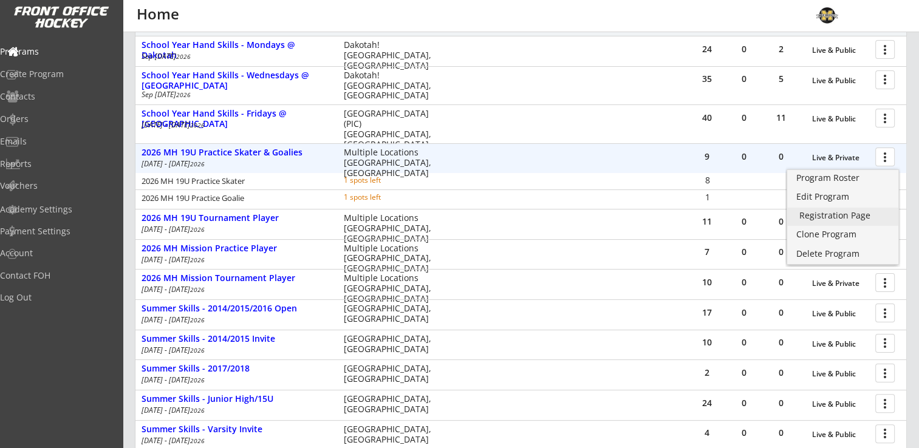
click at [845, 215] on div "Registration Page" at bounding box center [842, 215] width 87 height 9
